Goal: Information Seeking & Learning: Learn about a topic

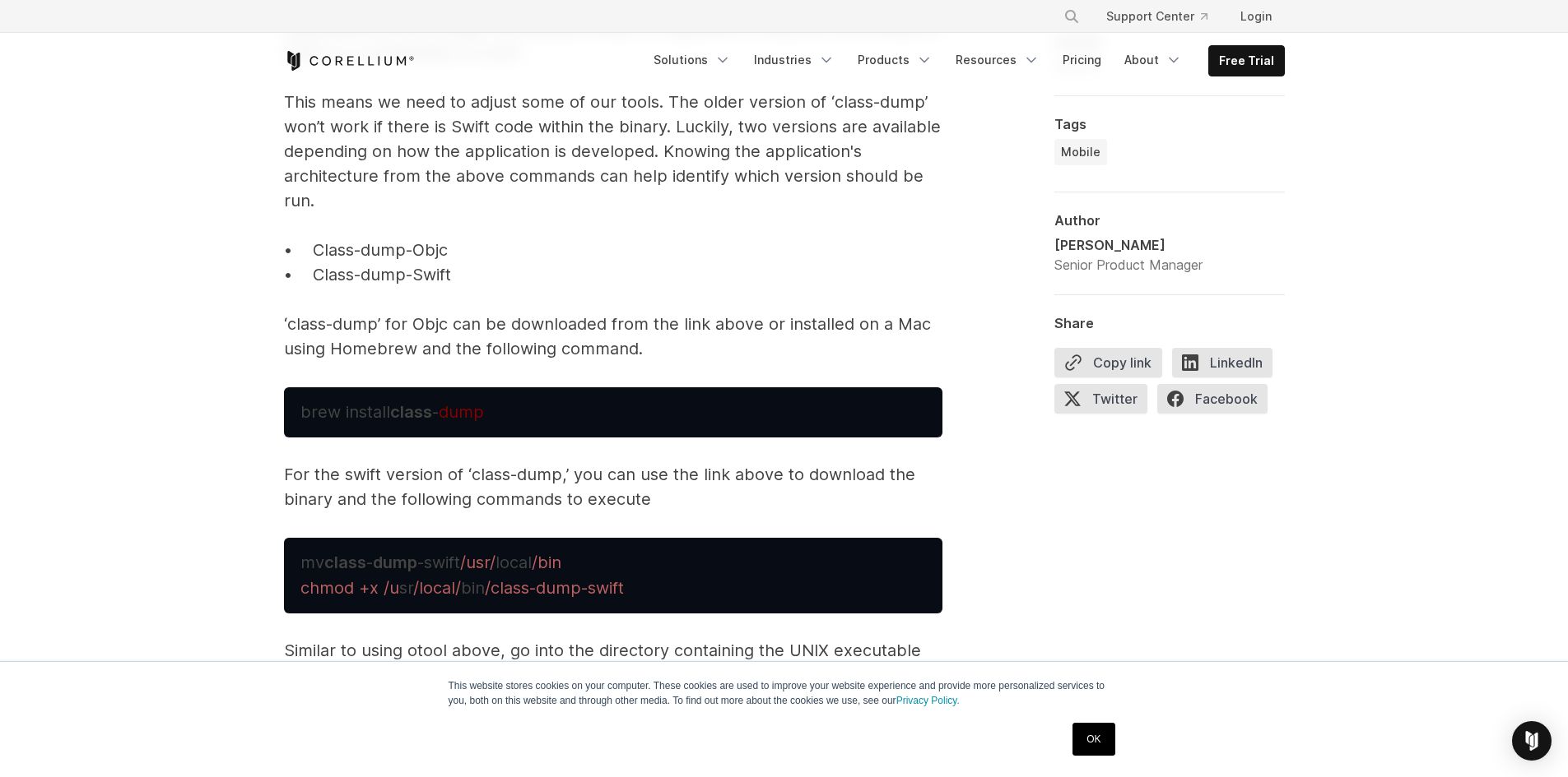
scroll to position [5511, 0]
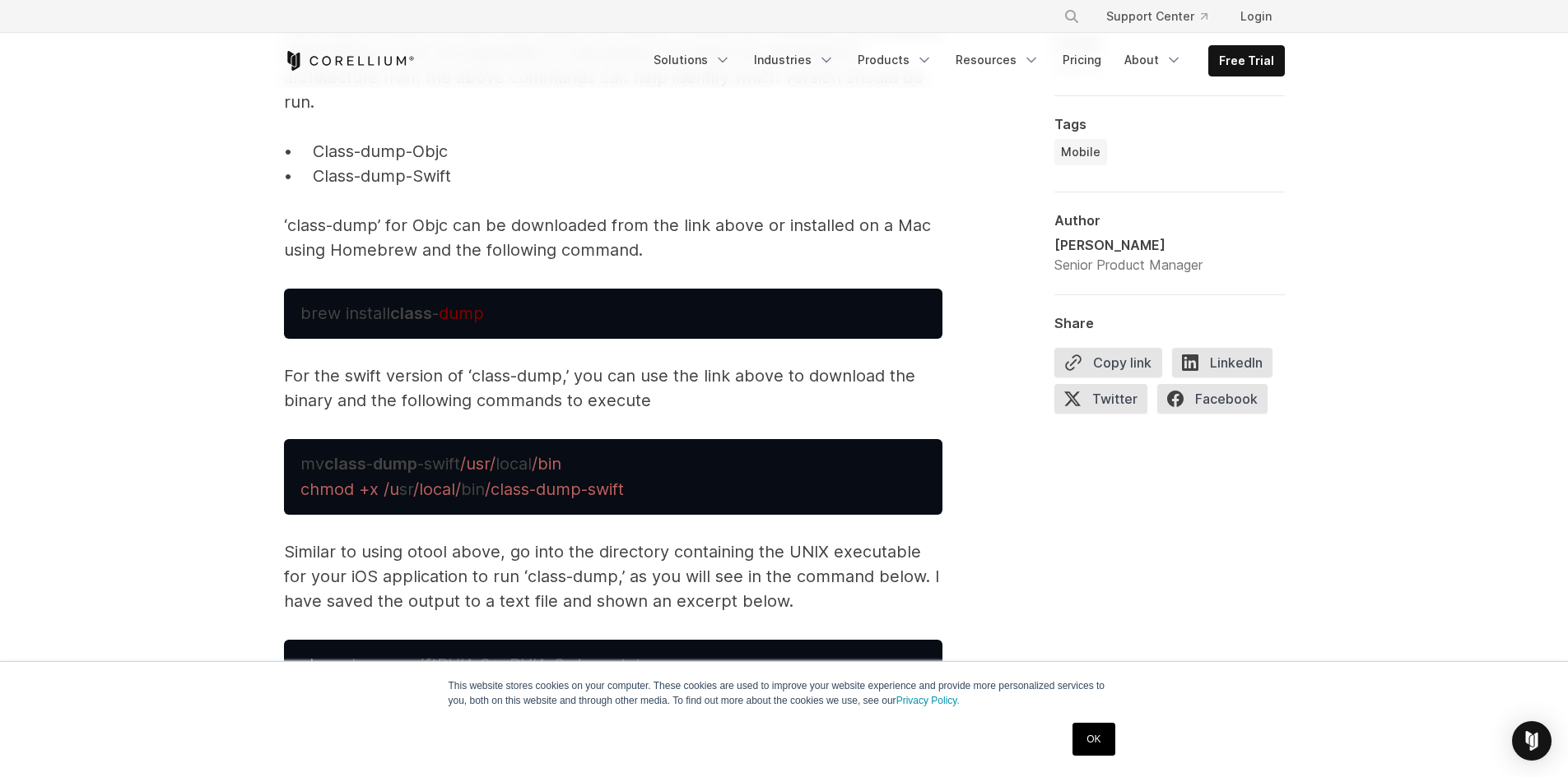
click at [733, 215] on span "‘class-dump’ for Objc can be downloaded from the link above or installed on a M…" at bounding box center [607, 237] width 647 height 45
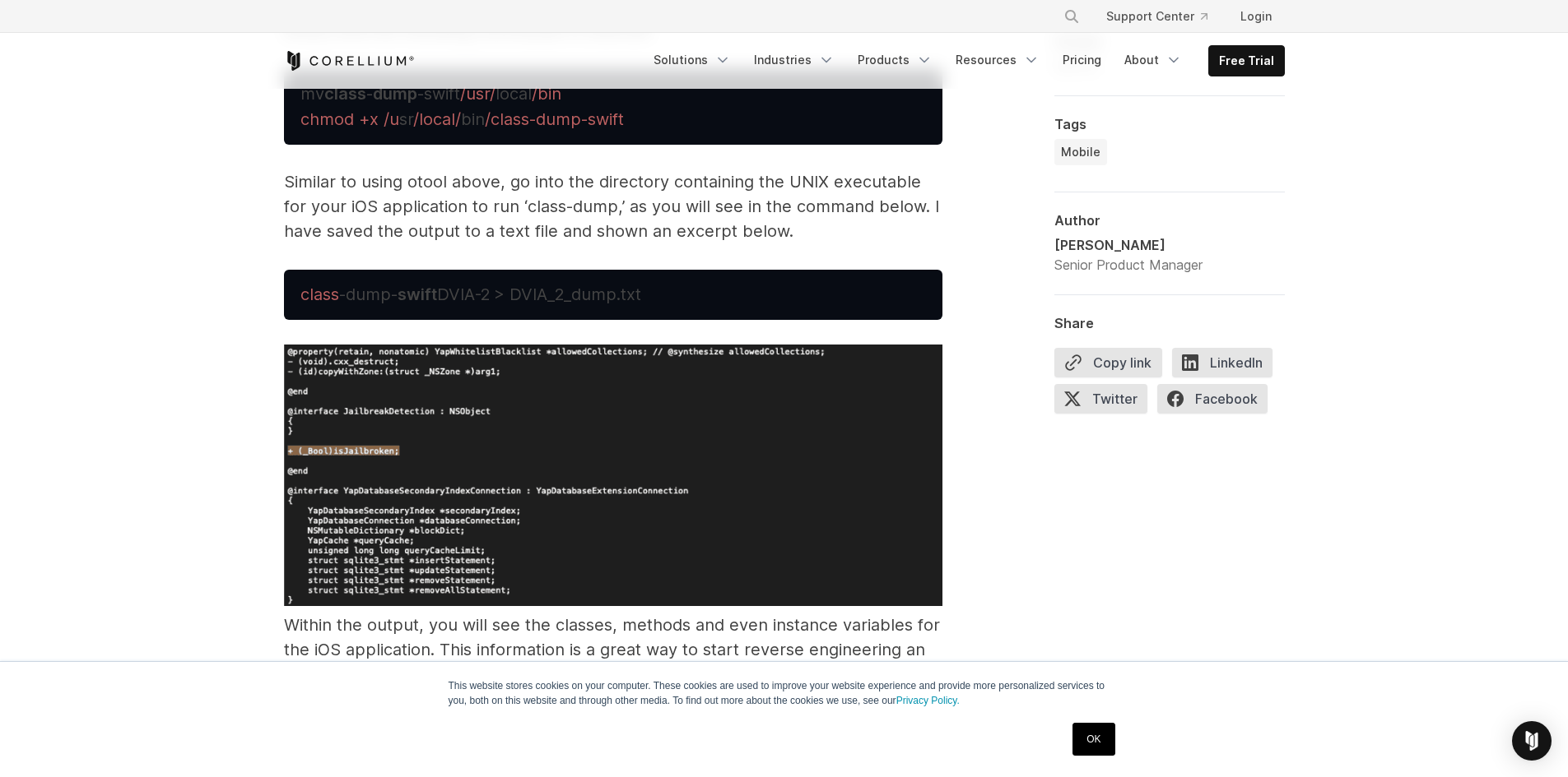
scroll to position [5923, 0]
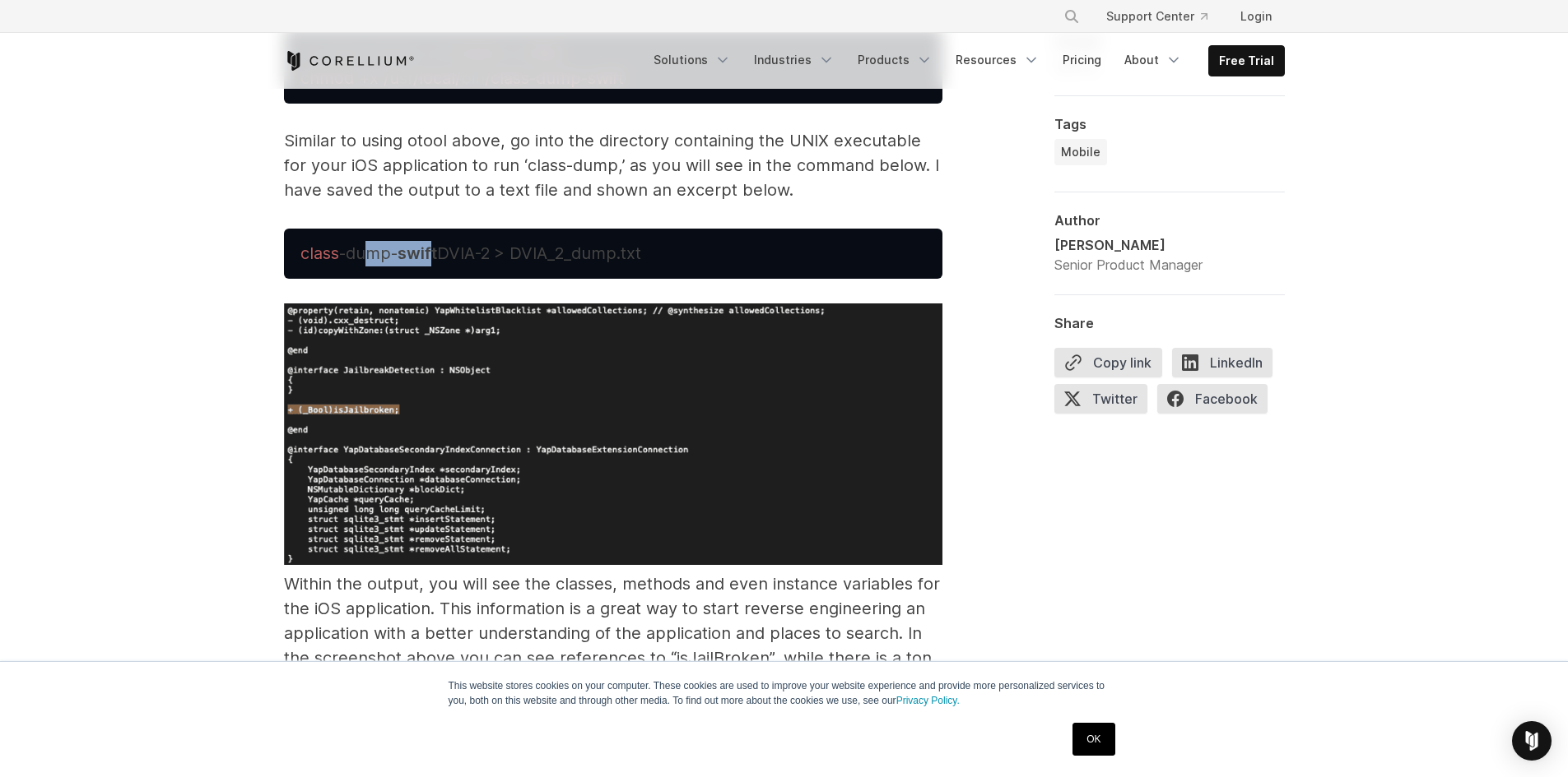
drag, startPoint x: 435, startPoint y: 229, endPoint x: 363, endPoint y: 228, distance: 72.0
click at [363, 244] on span "-dump- swift DVIA-2 > DVIA_2_dump.txt" at bounding box center [490, 253] width 302 height 20
click at [443, 244] on span "-dump- swift DVIA-2 > DVIA_2_dump.txt" at bounding box center [490, 253] width 302 height 20
drag, startPoint x: 440, startPoint y: 229, endPoint x: 299, endPoint y: 225, distance: 141.1
click at [299, 229] on pre "class -dump- swift DVIA-2 > DVIA_2_dump.txt" at bounding box center [613, 253] width 658 height 50
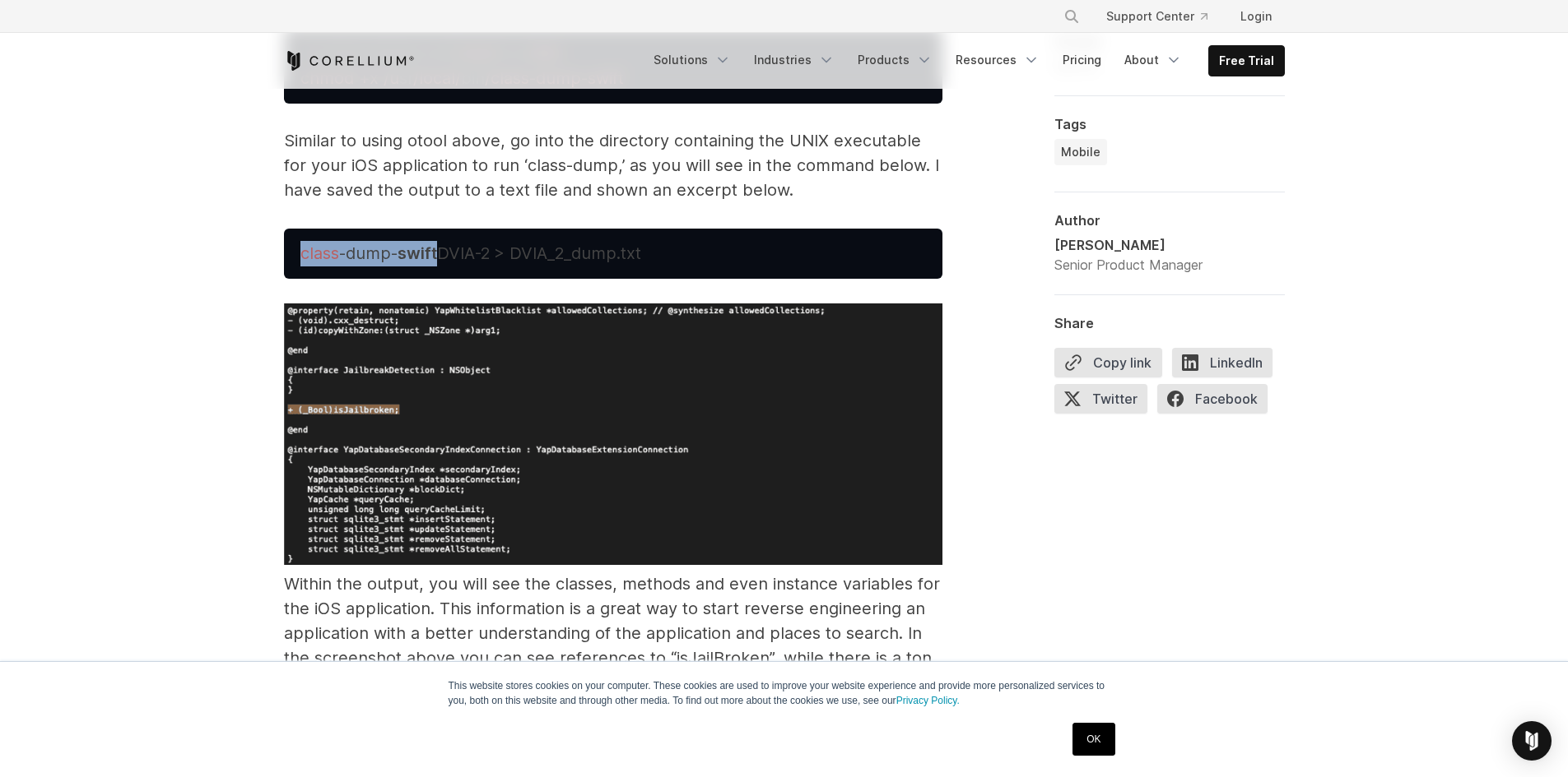
copy span "class -dump- swift"
